Goal: Find specific page/section: Find specific page/section

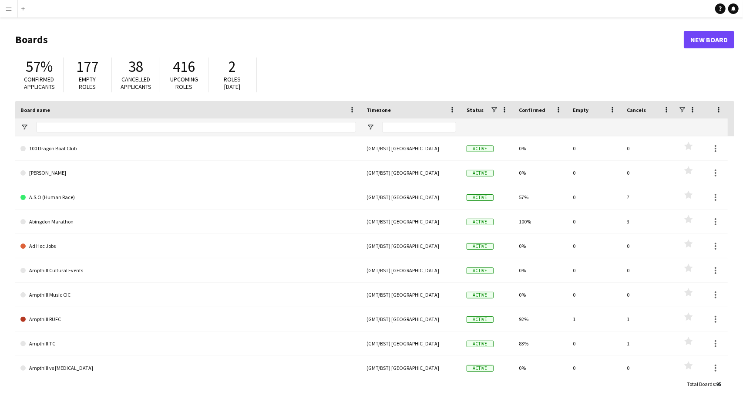
type input "****"
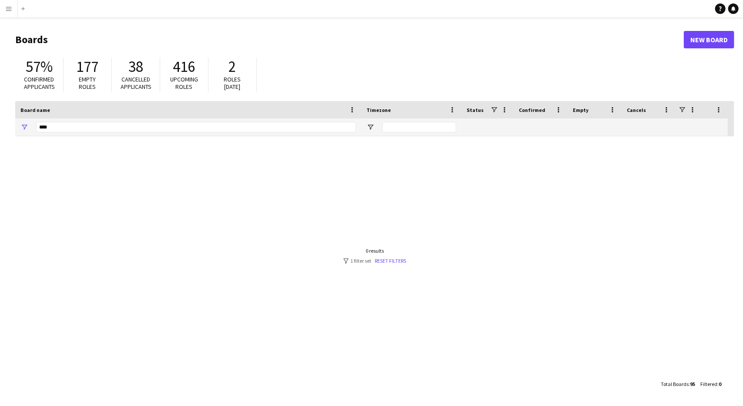
click at [8, 11] on app-icon "Menu" at bounding box center [8, 8] width 7 height 7
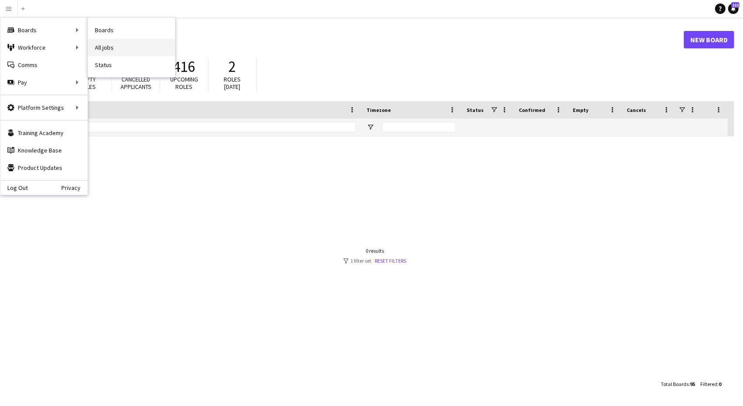
click at [99, 47] on link "All jobs" at bounding box center [131, 47] width 87 height 17
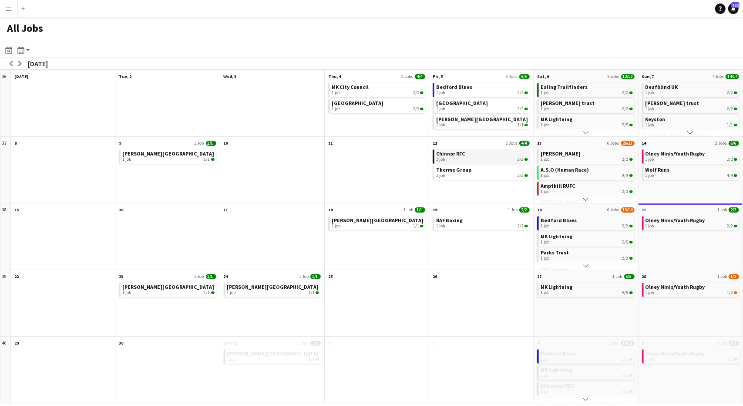
click at [463, 156] on span "Chinnor RFC" at bounding box center [450, 153] width 29 height 7
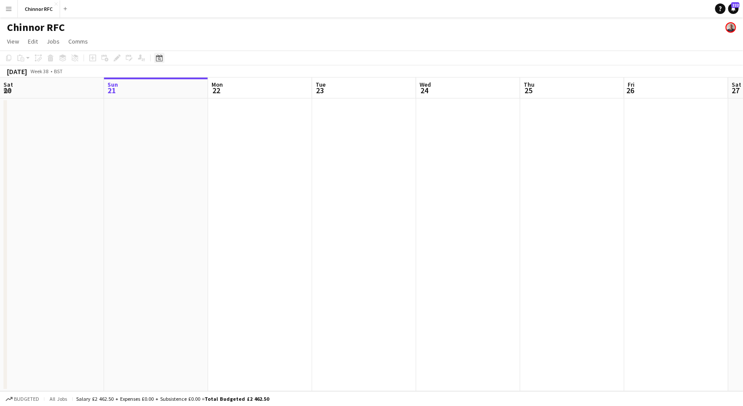
click at [161, 61] on icon "Date picker" at bounding box center [159, 57] width 7 height 7
click at [209, 142] on span "12" at bounding box center [207, 144] width 10 height 10
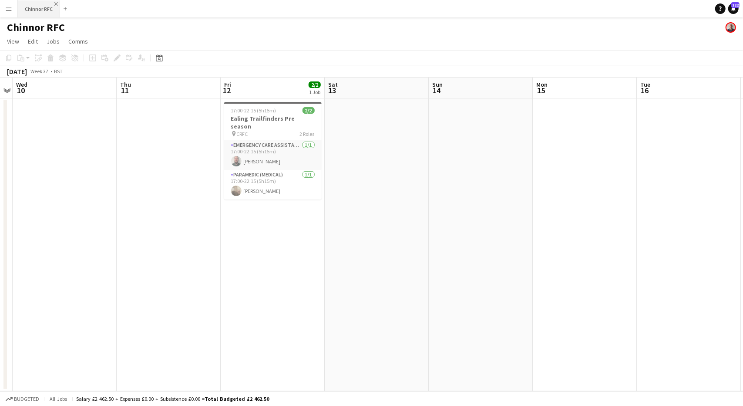
click at [54, 3] on app-icon "Close" at bounding box center [55, 3] width 3 height 3
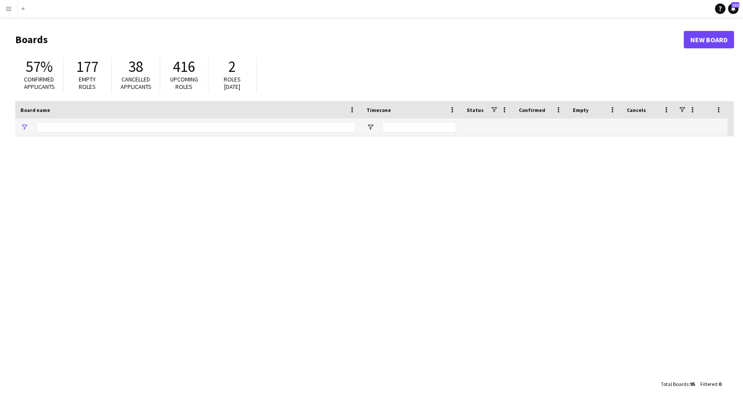
type input "****"
click at [10, 7] on app-icon "Menu" at bounding box center [8, 8] width 7 height 7
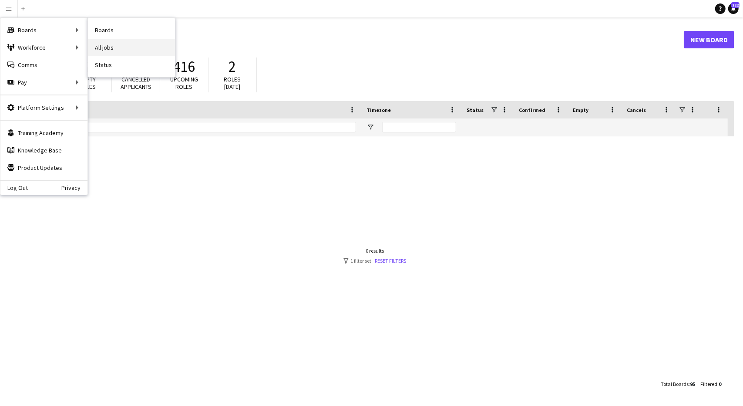
click at [113, 46] on link "All jobs" at bounding box center [131, 47] width 87 height 17
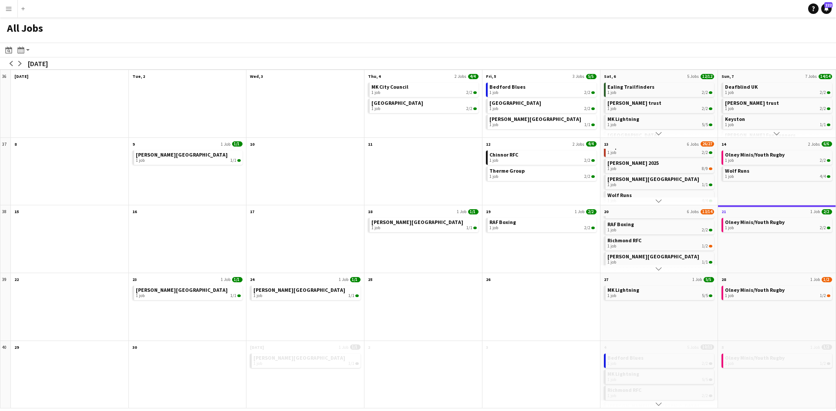
scroll to position [50, 0]
click at [21, 66] on button "arrow-right" at bounding box center [20, 63] width 9 height 9
